Goal: Information Seeking & Learning: Find specific page/section

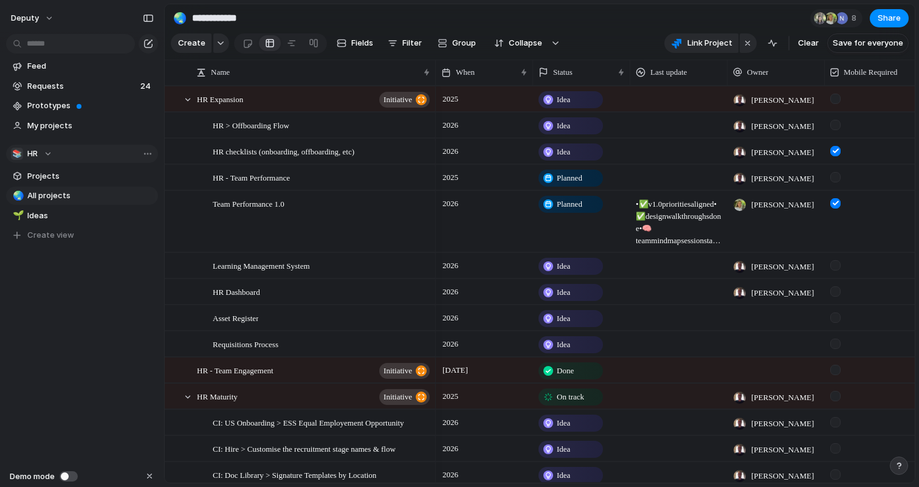
click at [54, 154] on button "📚 HR" at bounding box center [82, 154] width 152 height 18
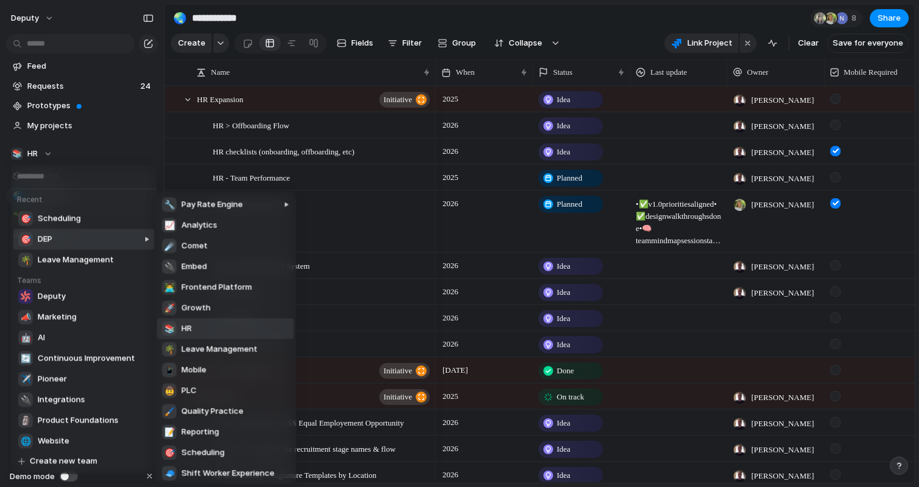
click at [78, 242] on div at bounding box center [116, 338] width 78 height 292
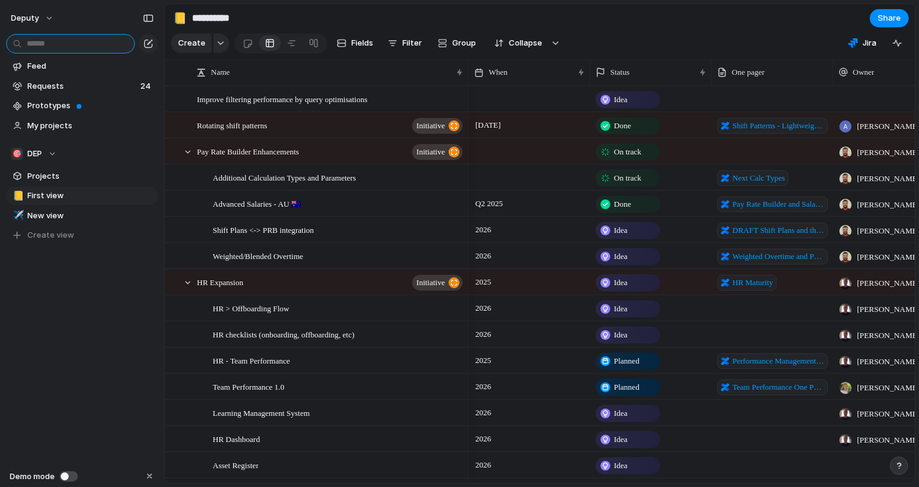
click at [72, 46] on input "text" at bounding box center [70, 43] width 129 height 19
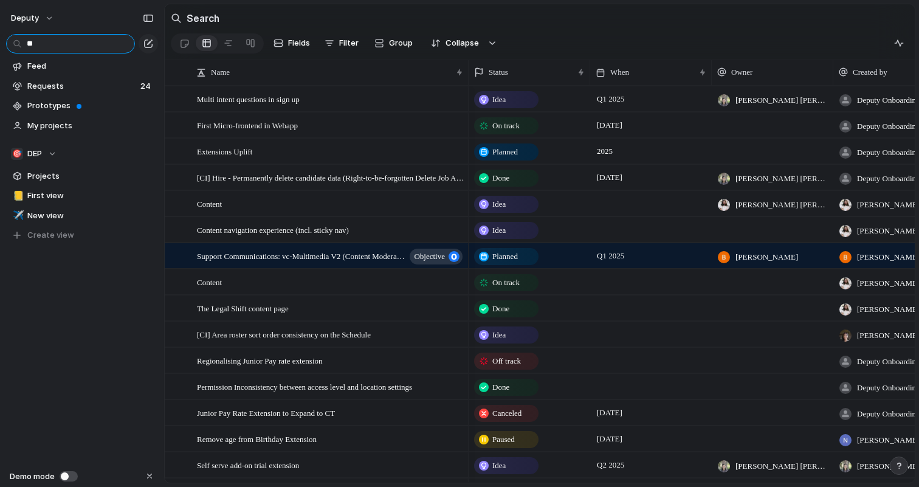
type input "*"
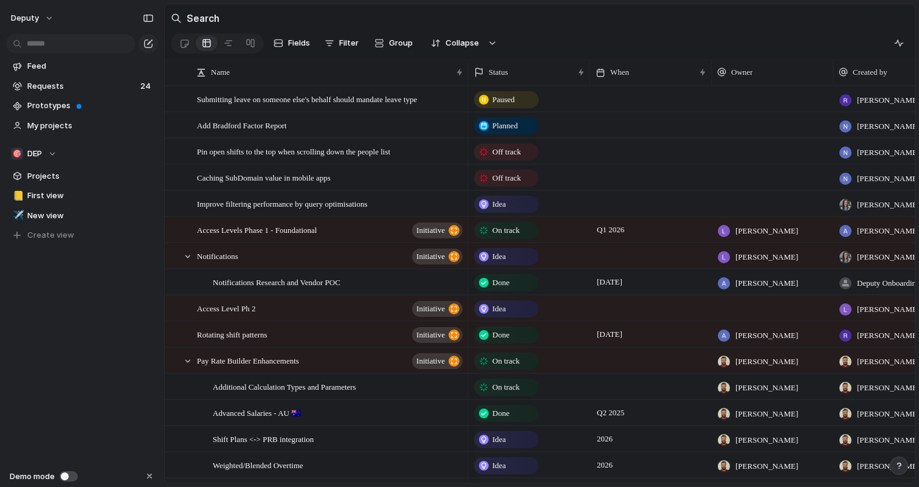
click at [59, 348] on div "deputy Feed Requests 24 Prototypes My projects 🎯 DEP Projects 📒 First view ✈️ N…" at bounding box center [82, 243] width 164 height 487
click at [103, 43] on input "text" at bounding box center [70, 43] width 129 height 19
click at [264, 18] on section "Search" at bounding box center [540, 17] width 750 height 27
click at [199, 23] on h2 "Search" at bounding box center [203, 18] width 33 height 15
click at [178, 21] on div "Search" at bounding box center [195, 18] width 49 height 24
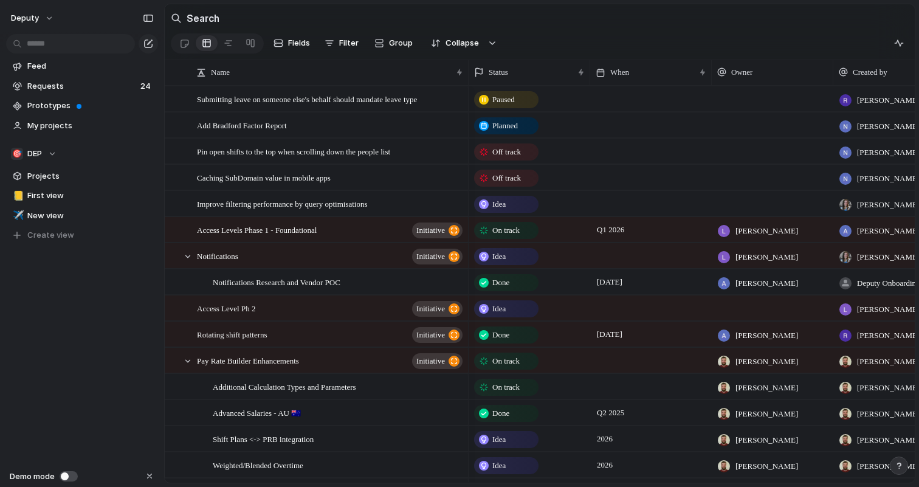
click at [178, 19] on div "Search" at bounding box center [195, 18] width 49 height 24
click at [89, 48] on input "text" at bounding box center [70, 43] width 129 height 19
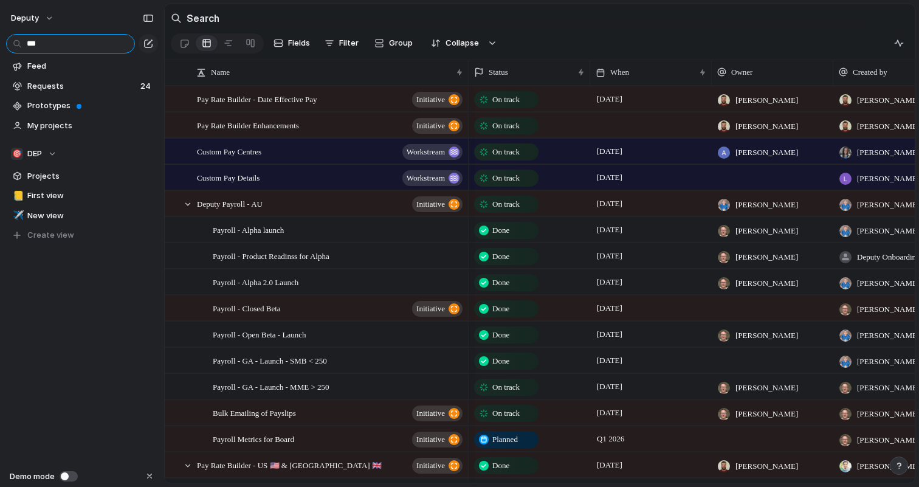
type input "***"
